Goal: Navigation & Orientation: Find specific page/section

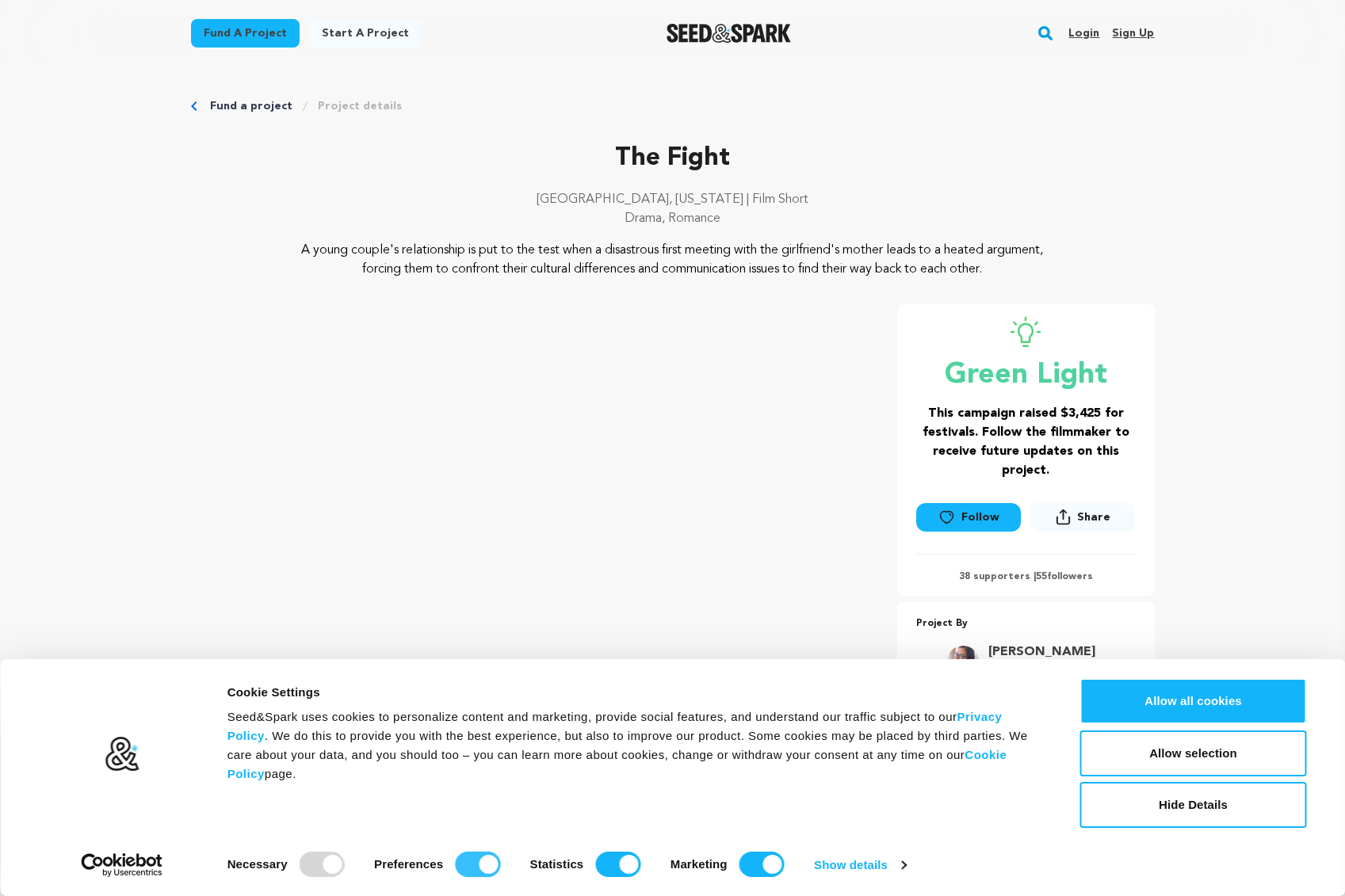
click at [464, 862] on input "Preferences" at bounding box center [477, 864] width 45 height 25
checkbox input "false"
drag, startPoint x: 602, startPoint y: 865, endPoint x: 689, endPoint y: 866, distance: 87.0
click at [603, 865] on input "Statistics" at bounding box center [618, 864] width 45 height 25
checkbox input "false"
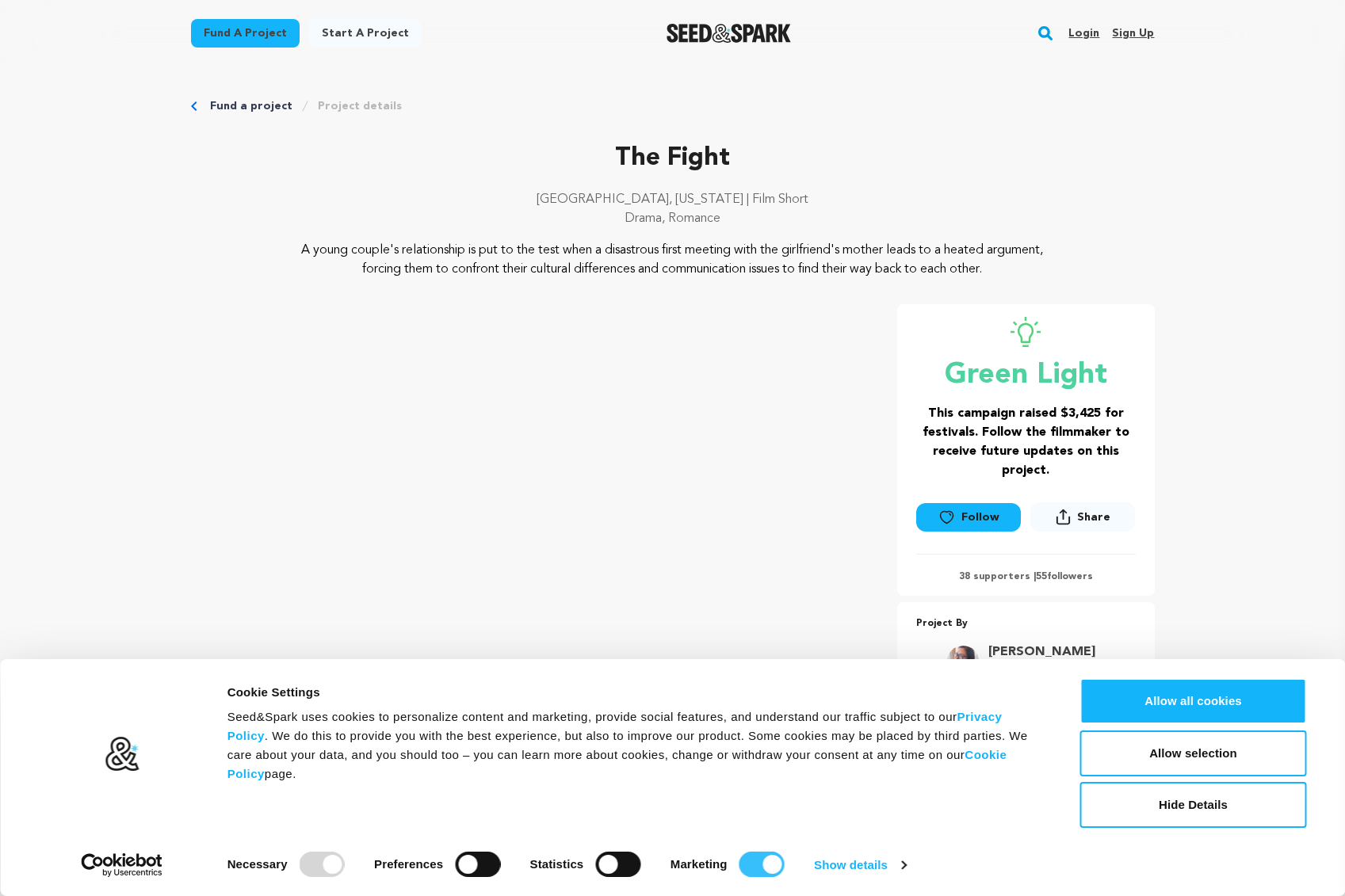
click at [764, 860] on input "Marketing" at bounding box center [762, 864] width 45 height 25
checkbox input "false"
click at [1251, 821] on button "Hide Details" at bounding box center [1193, 804] width 227 height 46
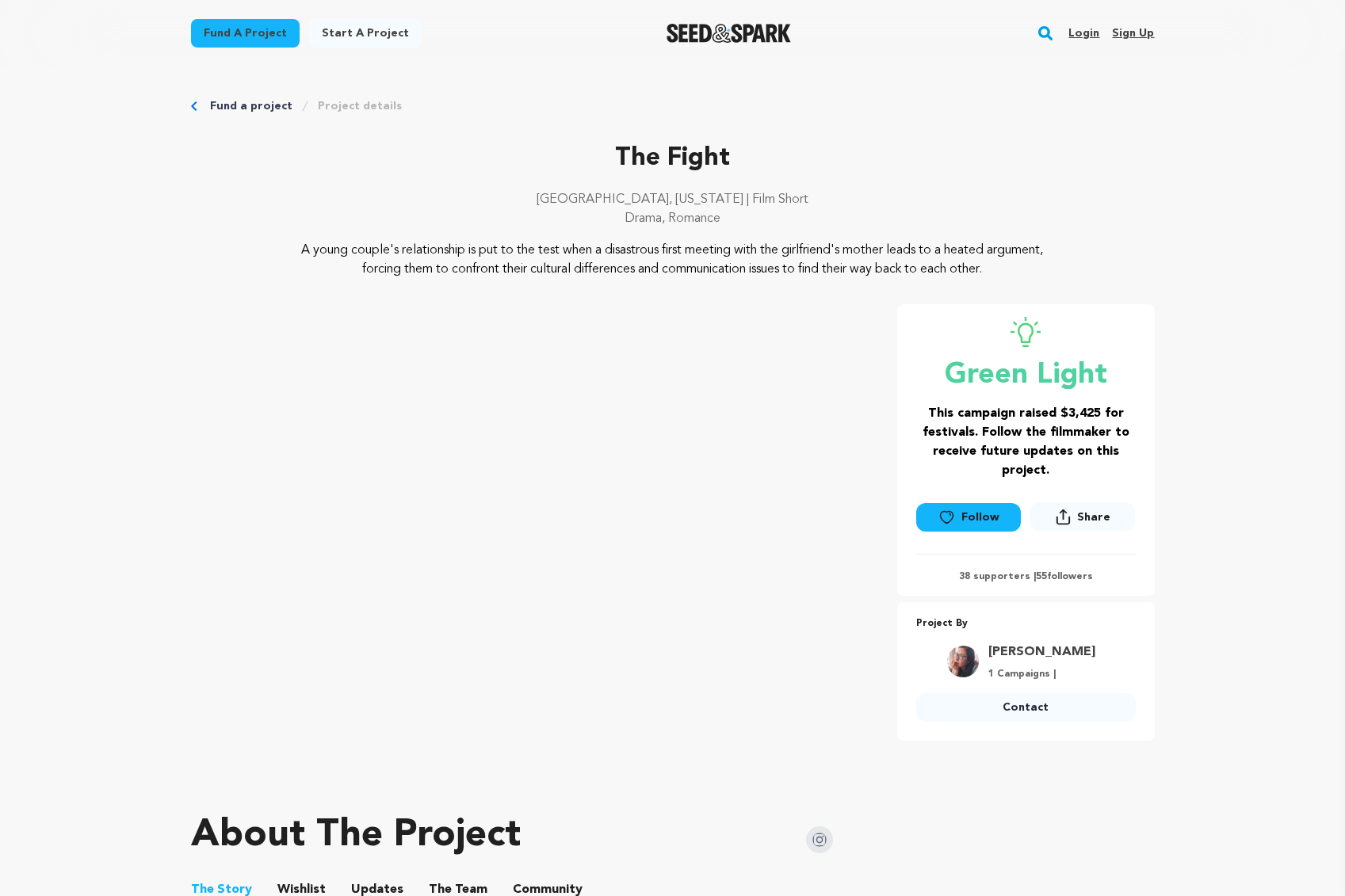
scroll to position [237, 0]
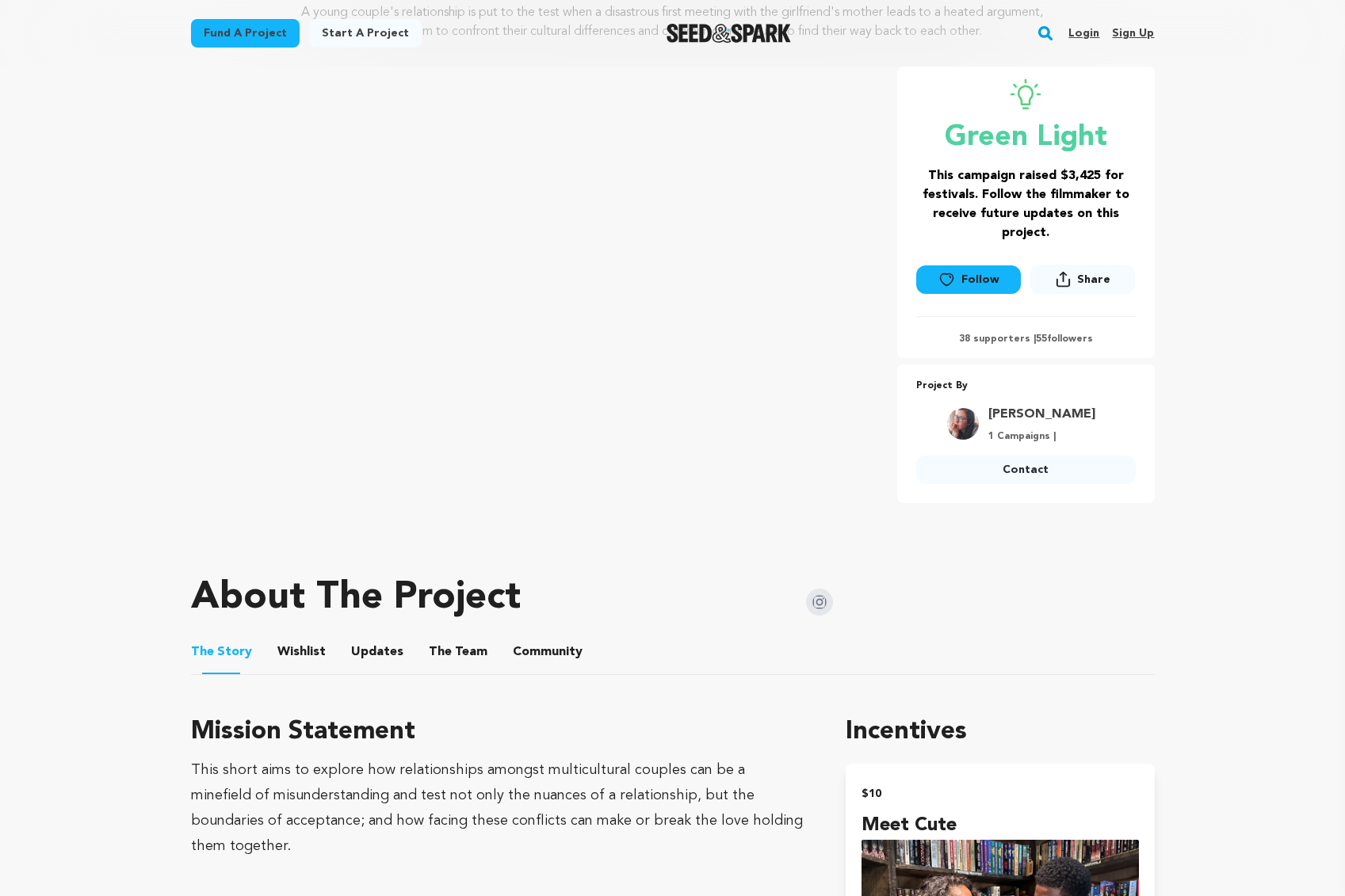
click at [304, 645] on button "Wishlist" at bounding box center [301, 655] width 38 height 38
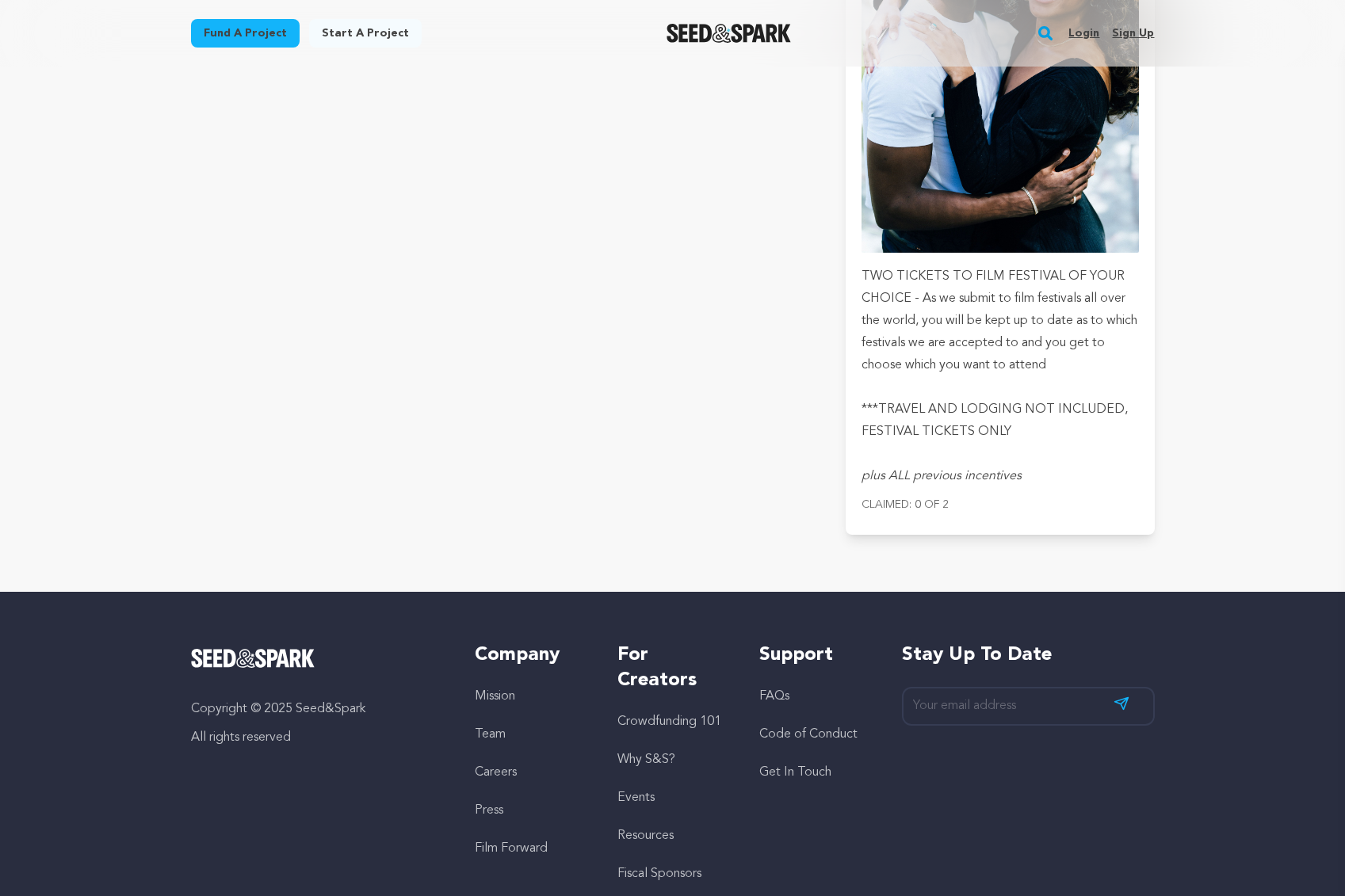
scroll to position [4119, 0]
